Goal: Find specific page/section: Find specific page/section

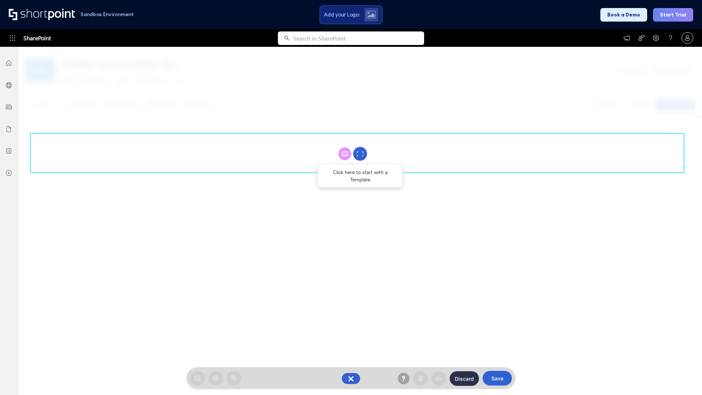
click at [360, 153] on circle at bounding box center [360, 154] width 14 height 14
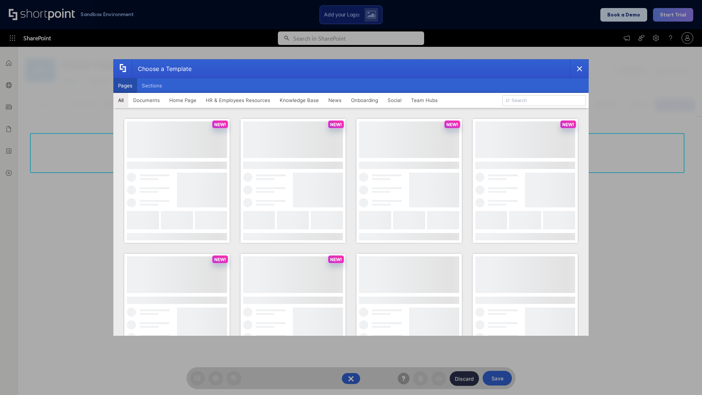
click at [125, 86] on button "Pages" at bounding box center [125, 85] width 24 height 15
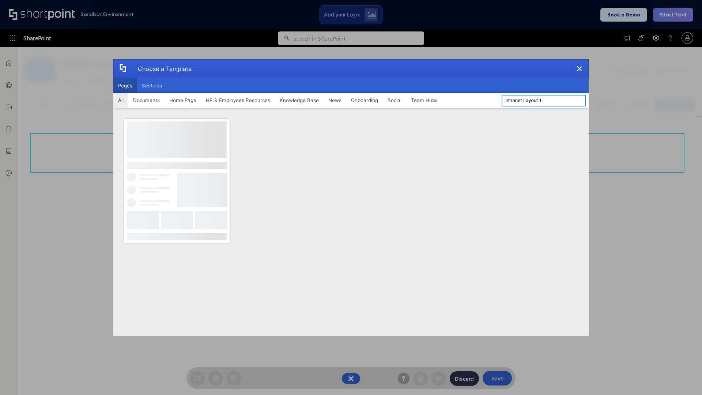
type input "Intranet Layout 1"
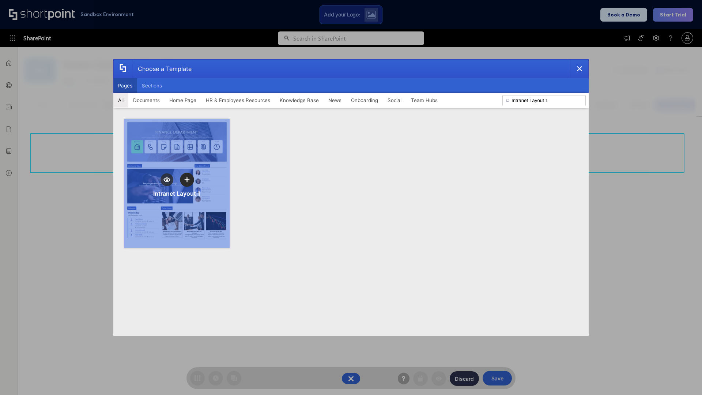
click at [187, 179] on icon "template selector" at bounding box center [186, 179] width 5 height 5
